Goal: Complete application form: Complete application form

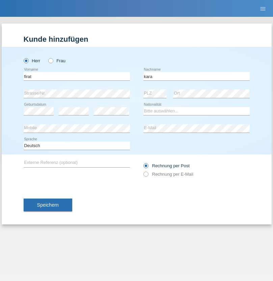
type input "kara"
select select "CH"
radio input "true"
click at [77, 76] on input "text" at bounding box center [77, 76] width 106 height 8
type input "Nuria"
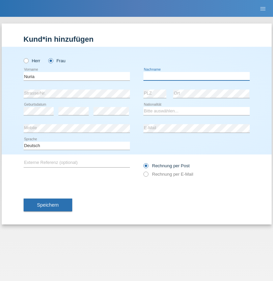
click at [196, 76] on input "text" at bounding box center [196, 76] width 106 height 8
type input "D'Antino"
select select "CH"
